Goal: Information Seeking & Learning: Learn about a topic

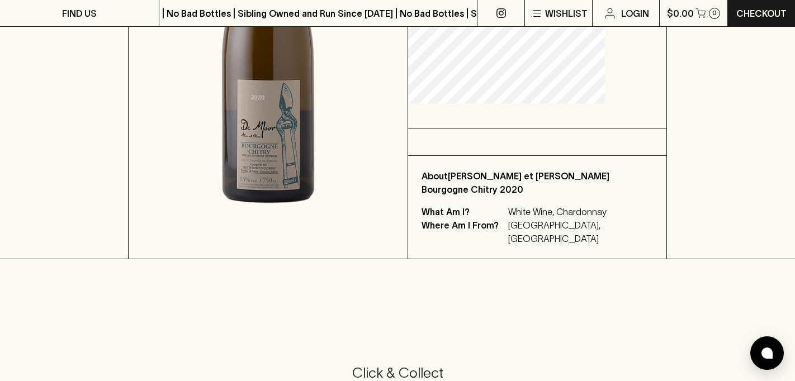
scroll to position [358, 0]
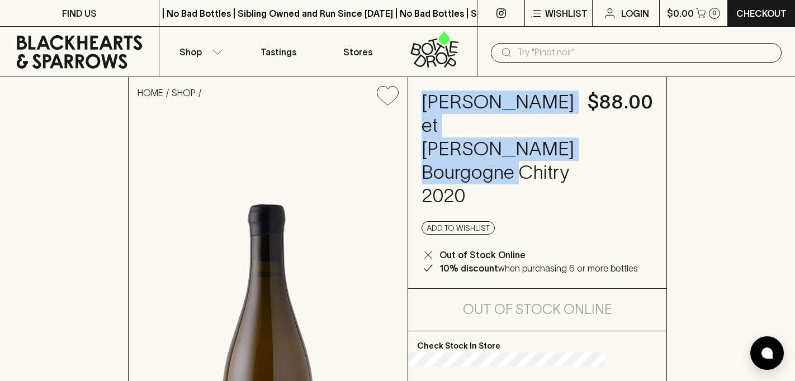
drag, startPoint x: 454, startPoint y: 100, endPoint x: 510, endPoint y: 193, distance: 108.4
click at [510, 193] on h4 "[PERSON_NAME] et [PERSON_NAME] Bourgogne Chitry 2020" at bounding box center [498, 149] width 153 height 117
copy h4 "[PERSON_NAME] et [PERSON_NAME] Bourgogne Chitry"
